Goal: Task Accomplishment & Management: Manage account settings

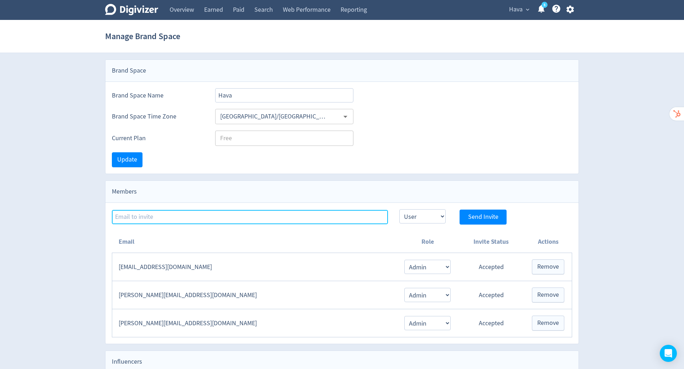
scroll to position [36, 0]
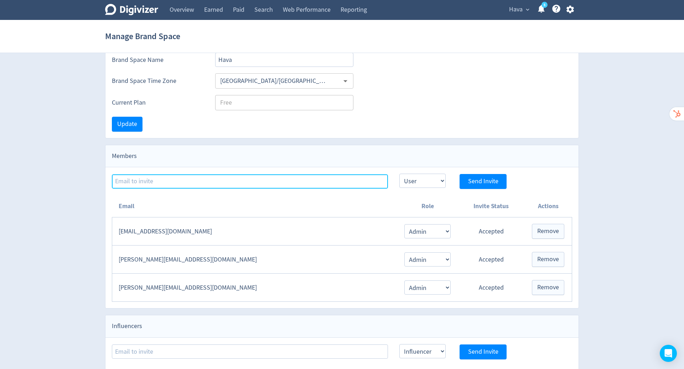
drag, startPoint x: 0, startPoint y: 0, endPoint x: 342, endPoint y: 181, distance: 387.0
click at [342, 181] on input at bounding box center [250, 181] width 276 height 14
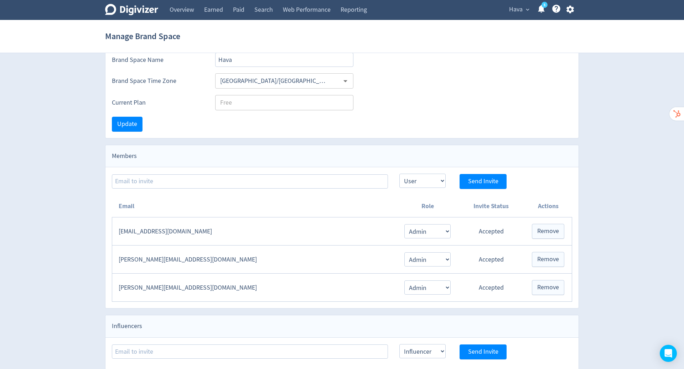
click at [452, 103] on div "Current Plan Free ​" at bounding box center [342, 102] width 460 height 15
click at [482, 106] on div "Current Plan Free ​" at bounding box center [342, 102] width 460 height 15
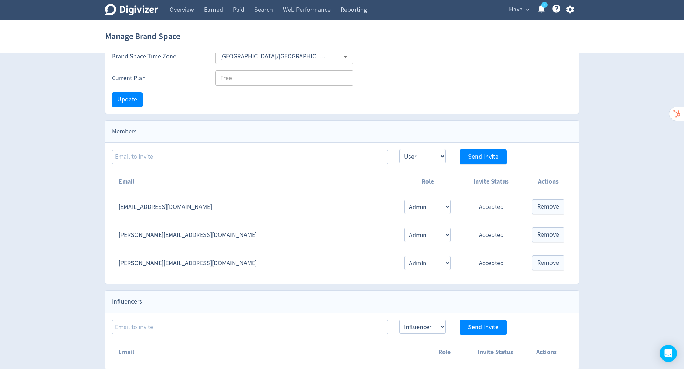
scroll to position [0, 0]
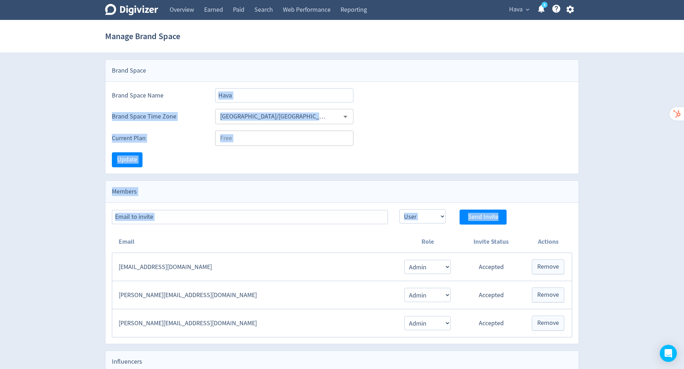
drag, startPoint x: 404, startPoint y: 100, endPoint x: 564, endPoint y: 211, distance: 195.1
click at [564, 211] on div "Brand Space Brand Space Name Hava Brand Space Time Zone [GEOGRAPHIC_DATA]/[GEOG…" at bounding box center [342, 244] width 486 height 371
click at [442, 115] on div "Brand Space Time Zone [GEOGRAPHIC_DATA]/[GEOGRAPHIC_DATA] ​" at bounding box center [342, 116] width 460 height 15
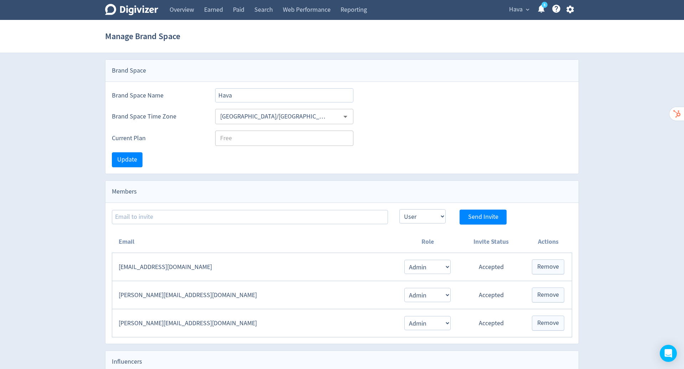
click at [568, 9] on icon "button" at bounding box center [569, 10] width 7 height 8
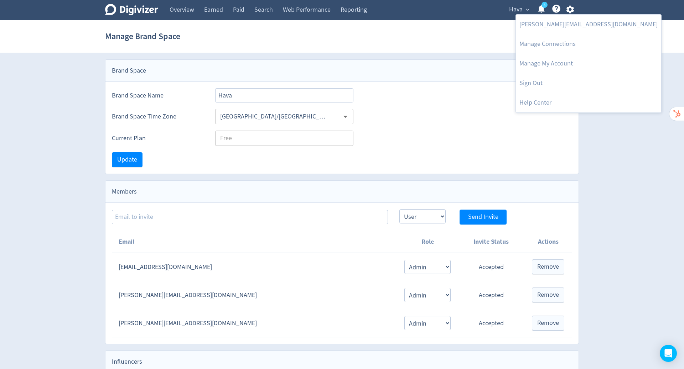
click at [535, 81] on link "Sign Out" at bounding box center [588, 83] width 145 height 20
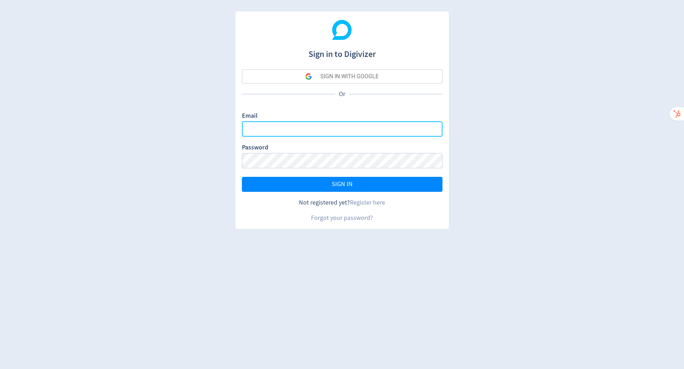
click at [342, 133] on input "Email" at bounding box center [342, 128] width 200 height 15
click at [0, 369] on com-1password-button at bounding box center [0, 369] width 0 height 0
click at [430, 125] on input "Email" at bounding box center [342, 128] width 200 height 15
click at [0, 369] on com-1password-button at bounding box center [0, 369] width 0 height 0
type input "[PERSON_NAME][EMAIL_ADDRESS][PERSON_NAME][DOMAIN_NAME]"
